Goal: Transaction & Acquisition: Download file/media

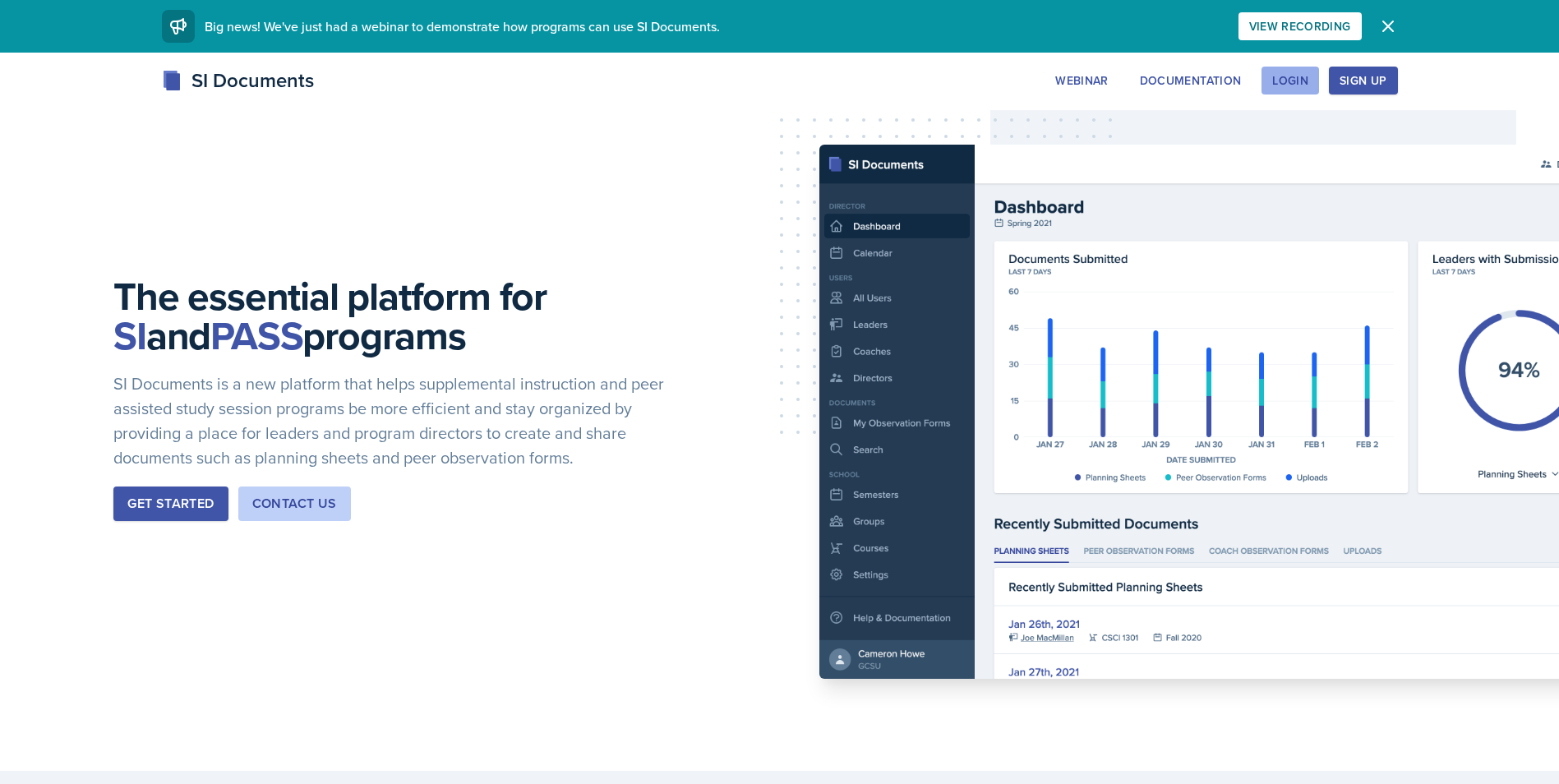
click at [1313, 93] on button "Login" at bounding box center [1291, 80] width 58 height 28
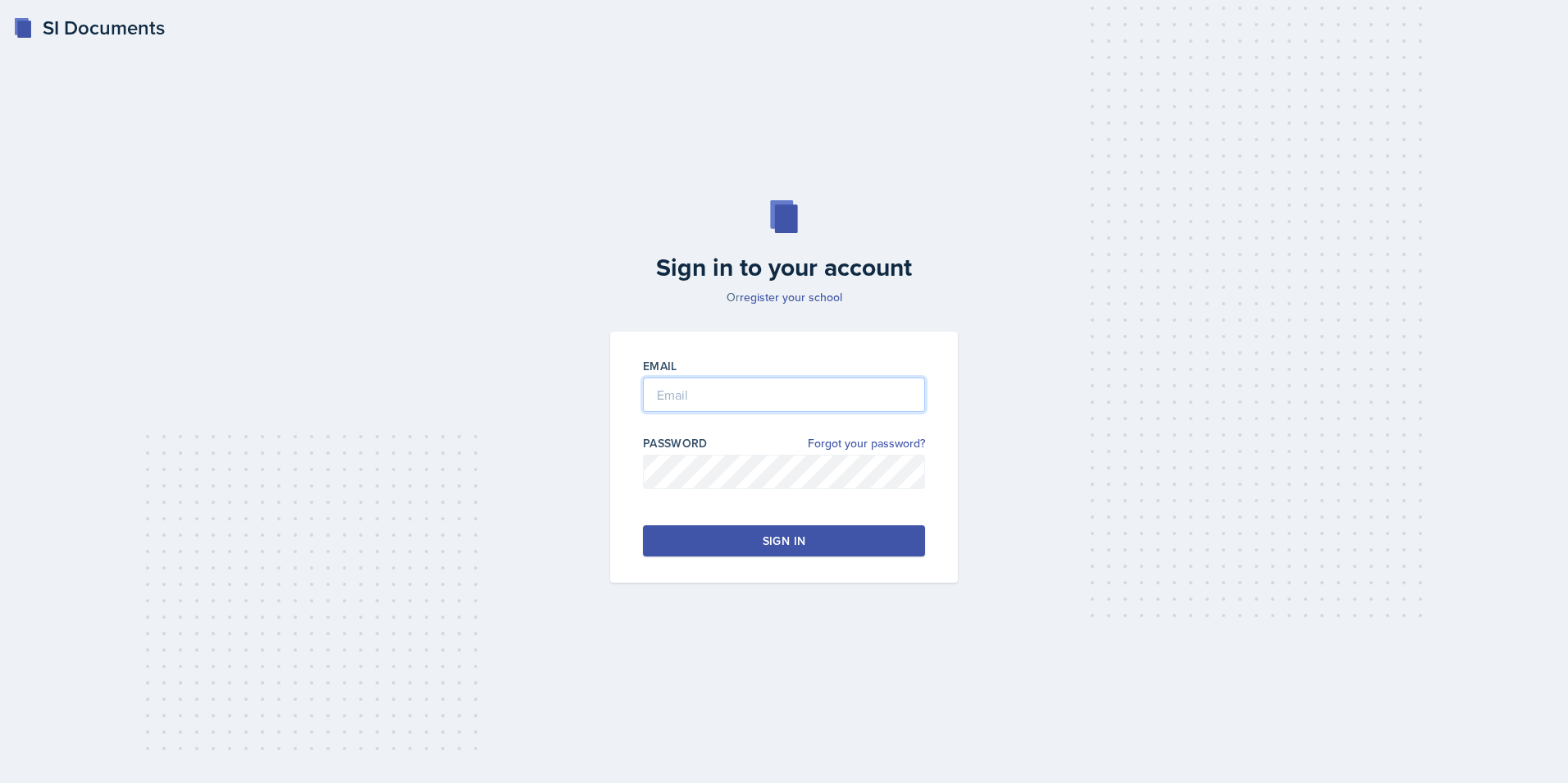
type input "[PERSON_NAME][EMAIL_ADDRESS][DOMAIN_NAME]"
click at [821, 548] on button "Sign in" at bounding box center [784, 540] width 282 height 31
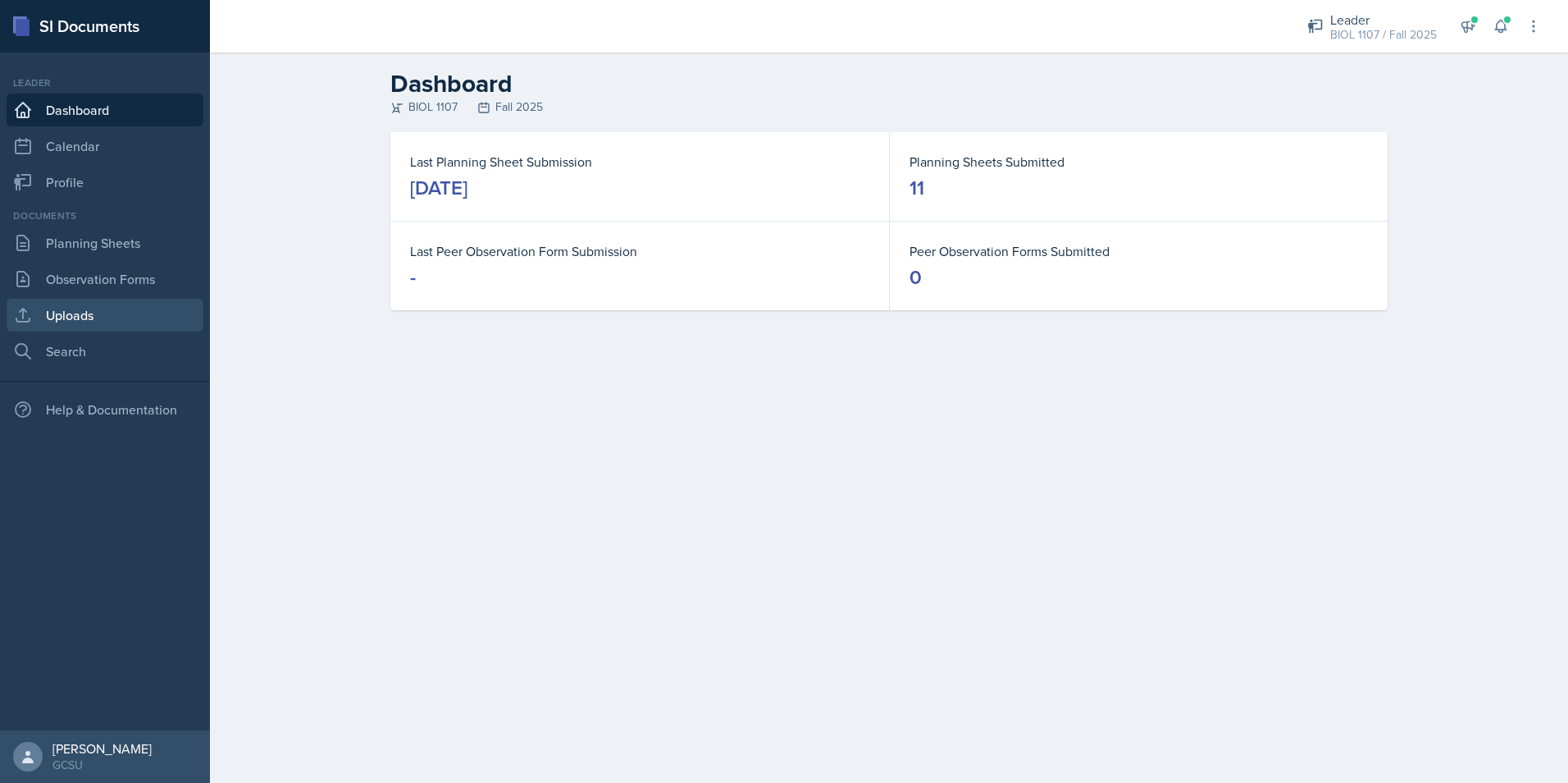
click at [65, 317] on link "Uploads" at bounding box center [105, 315] width 197 height 33
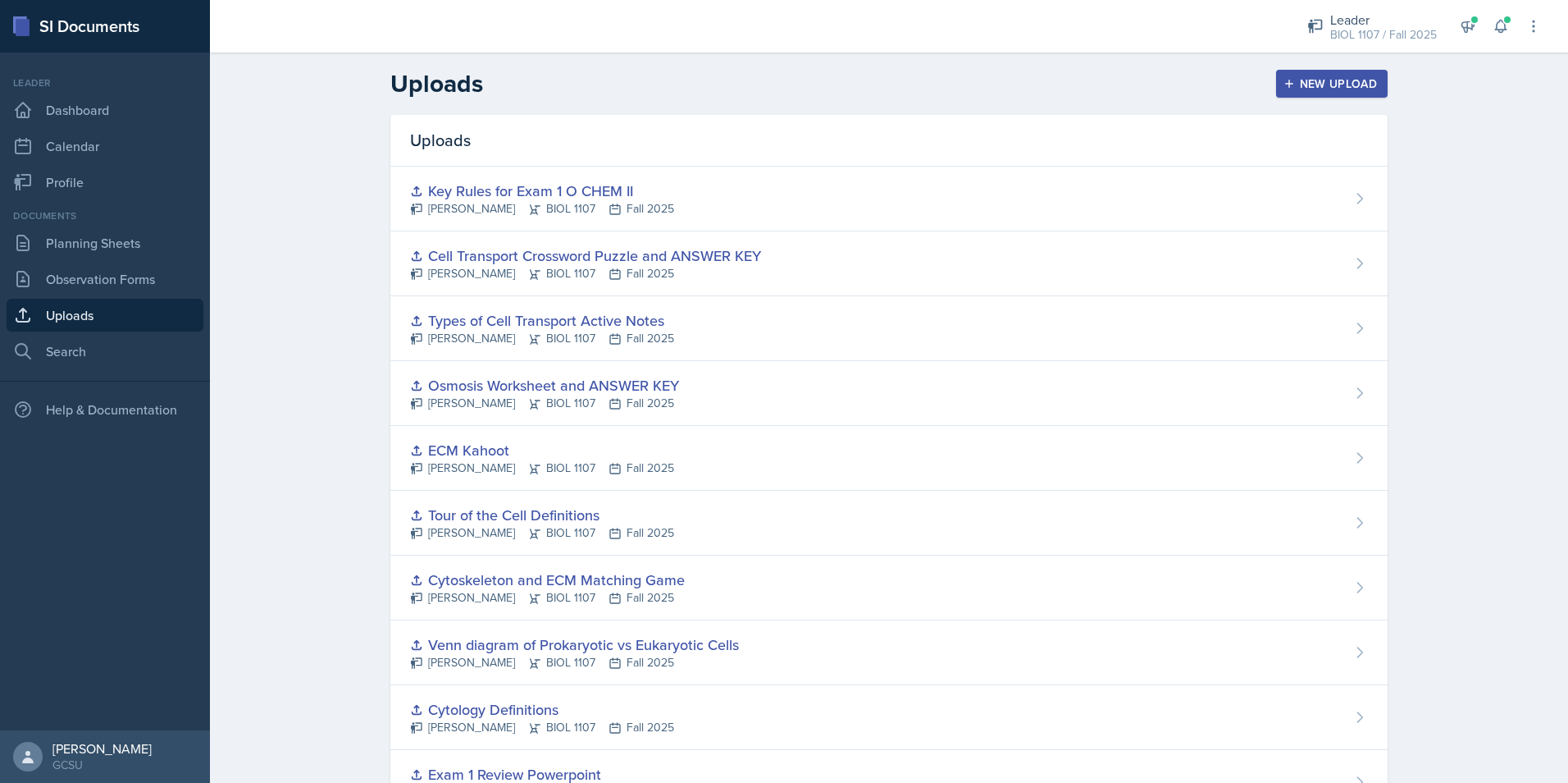
click at [711, 192] on div "Key Rules for Exam 1 O CHEM II [PERSON_NAME] BIOL 1107 Fall 2025" at bounding box center [889, 200] width 997 height 65
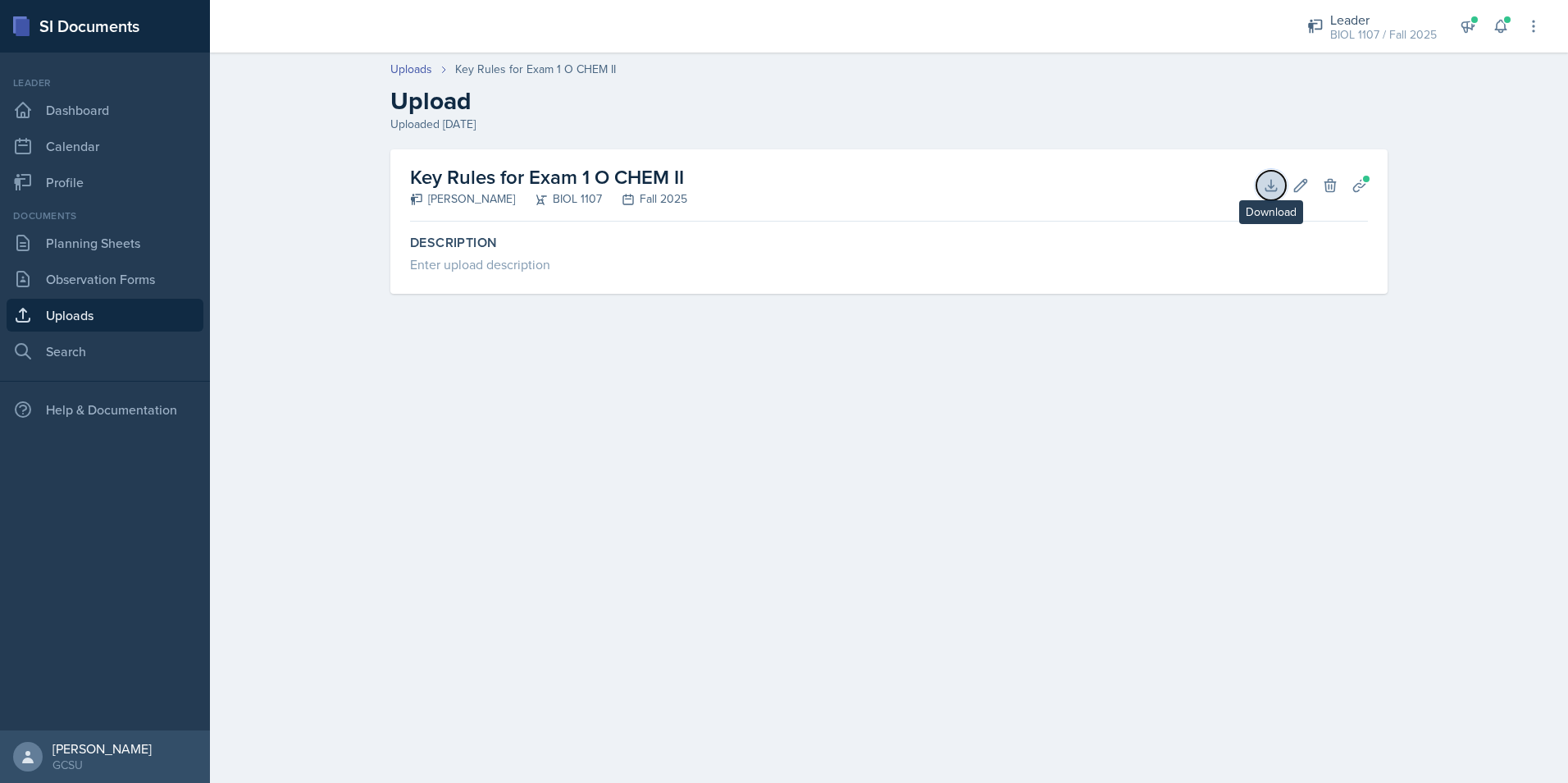
click at [1284, 183] on button "Download" at bounding box center [1271, 185] width 30 height 30
drag, startPoint x: 1299, startPoint y: 332, endPoint x: 1298, endPoint y: 307, distance: 25.0
click at [1299, 332] on div "Key Rules for Exam 1 O CHEM II [PERSON_NAME] BIOL 1107 Fall 2025 Download Edit …" at bounding box center [889, 242] width 1050 height 184
